Goal: Task Accomplishment & Management: Manage account settings

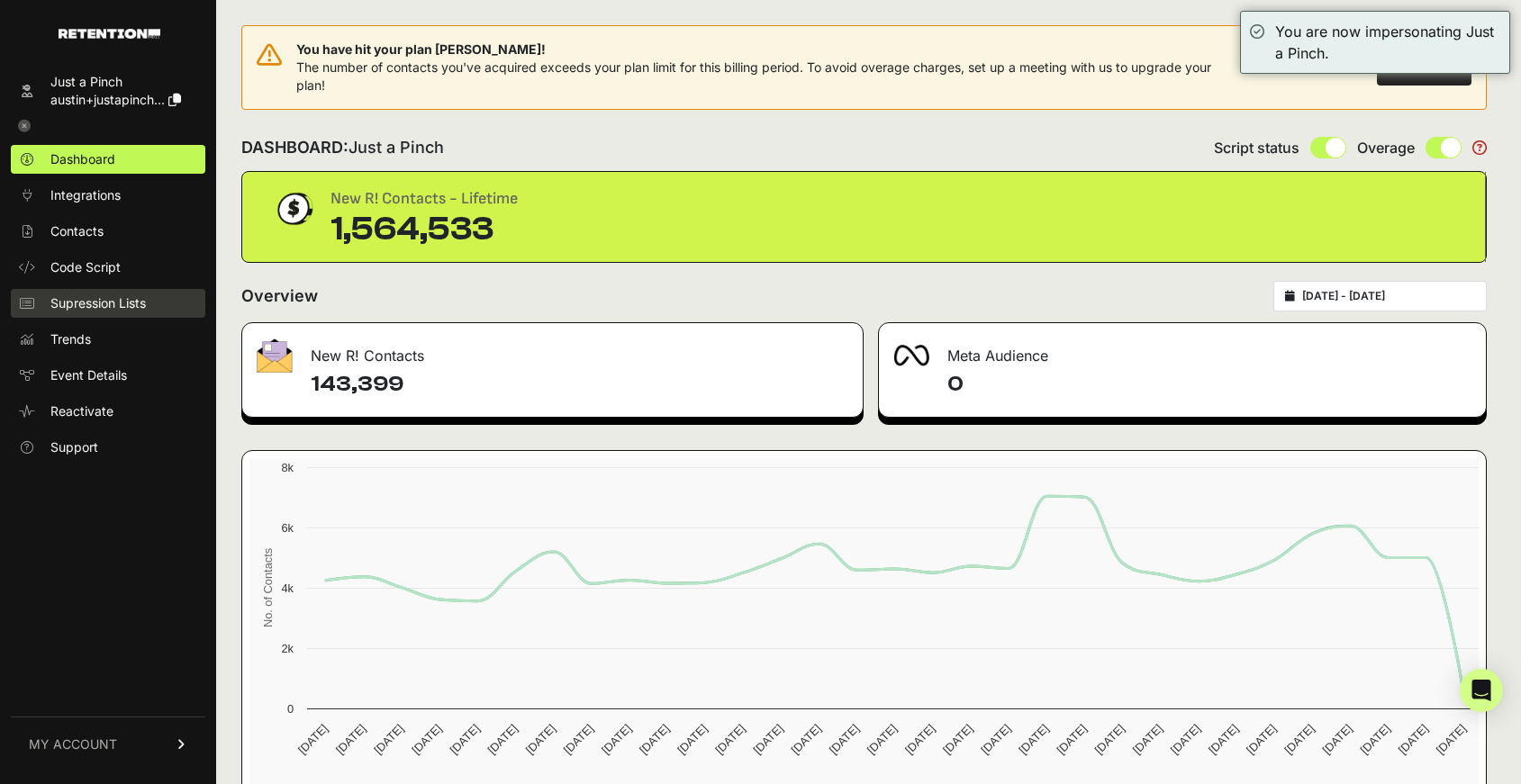
click at [69, 291] on link "Supression Lists" at bounding box center [108, 304] width 195 height 29
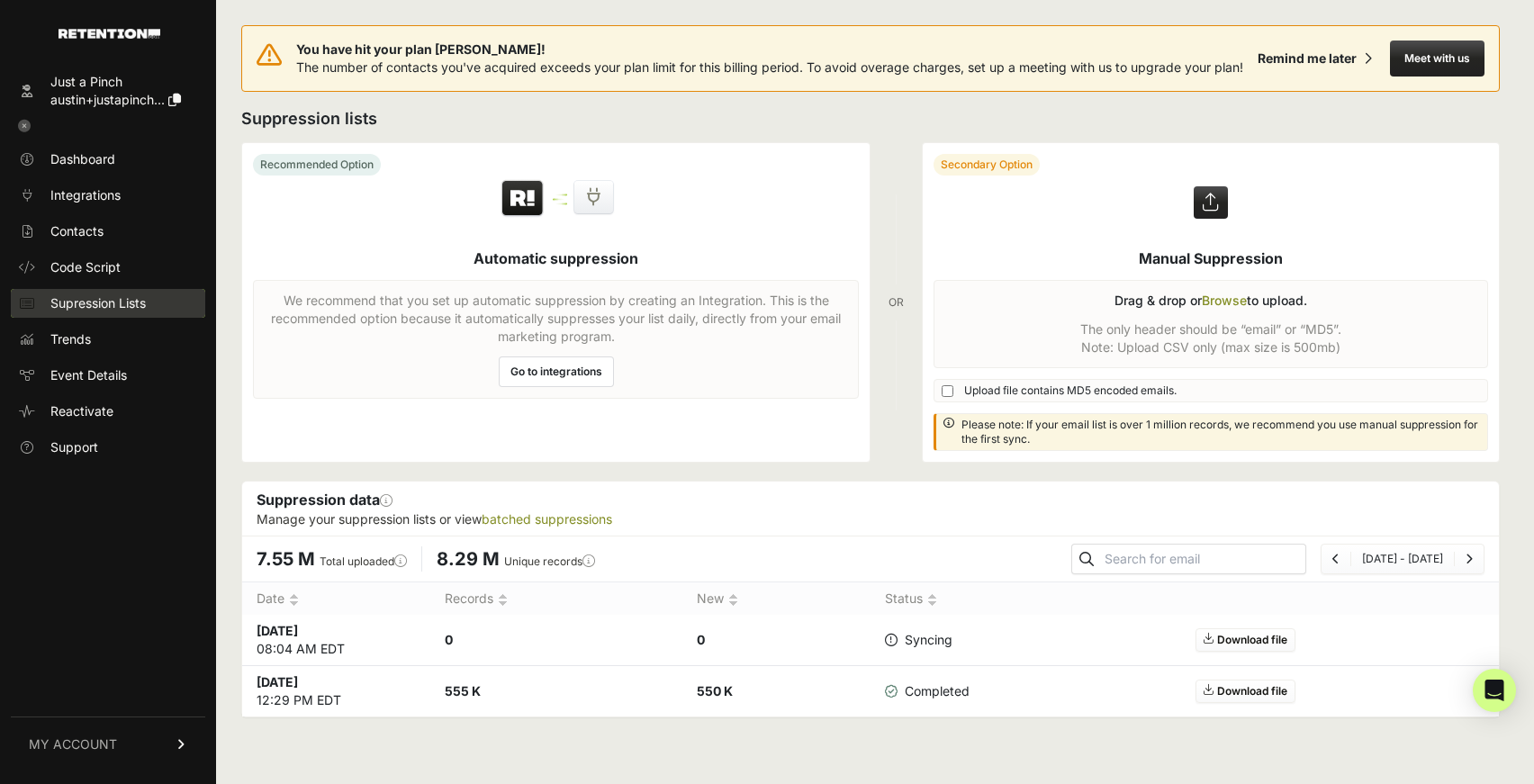
click at [83, 293] on link "Supression Lists" at bounding box center [108, 304] width 195 height 29
